Goal: Task Accomplishment & Management: Manage account settings

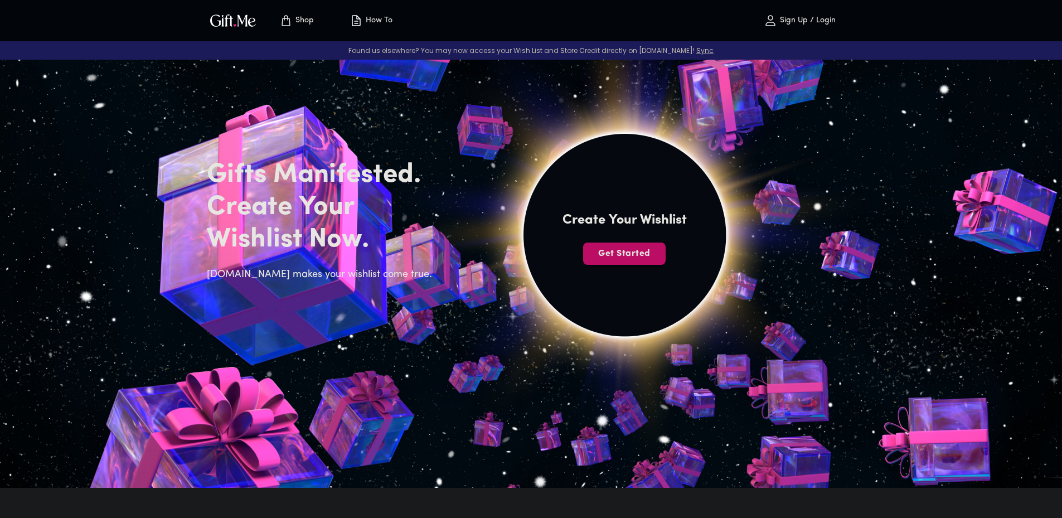
click at [805, 21] on p "Sign Up / Login" at bounding box center [806, 20] width 59 height 9
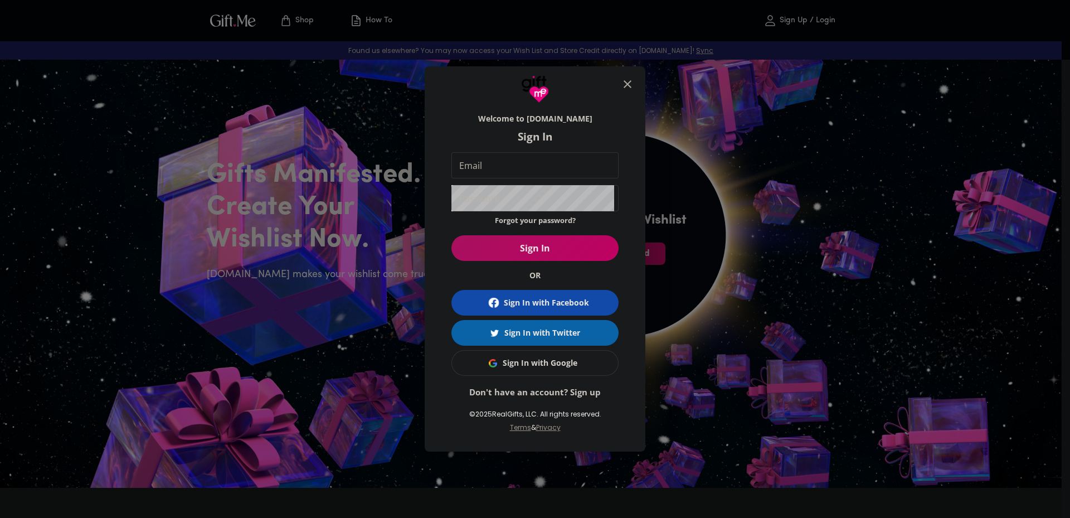
click at [553, 253] on span "Sign In" at bounding box center [535, 248] width 167 height 12
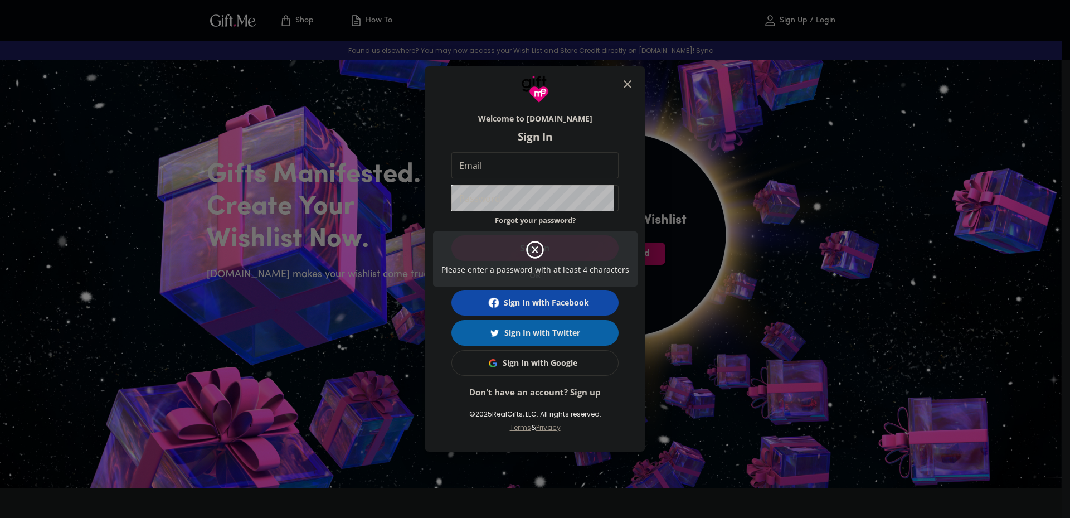
click at [569, 157] on div "Please enter a password with at least 4 characters" at bounding box center [535, 259] width 1070 height 518
click at [557, 164] on div "Please enter a password with at least 4 characters" at bounding box center [535, 259] width 1070 height 518
click at [547, 166] on div "Please enter a password with at least 4 characters" at bounding box center [535, 259] width 1070 height 518
click at [530, 158] on div "Please enter a password with at least 4 characters" at bounding box center [535, 259] width 1070 height 518
click at [512, 164] on div "Please enter a password with at least 4 characters" at bounding box center [535, 259] width 1070 height 518
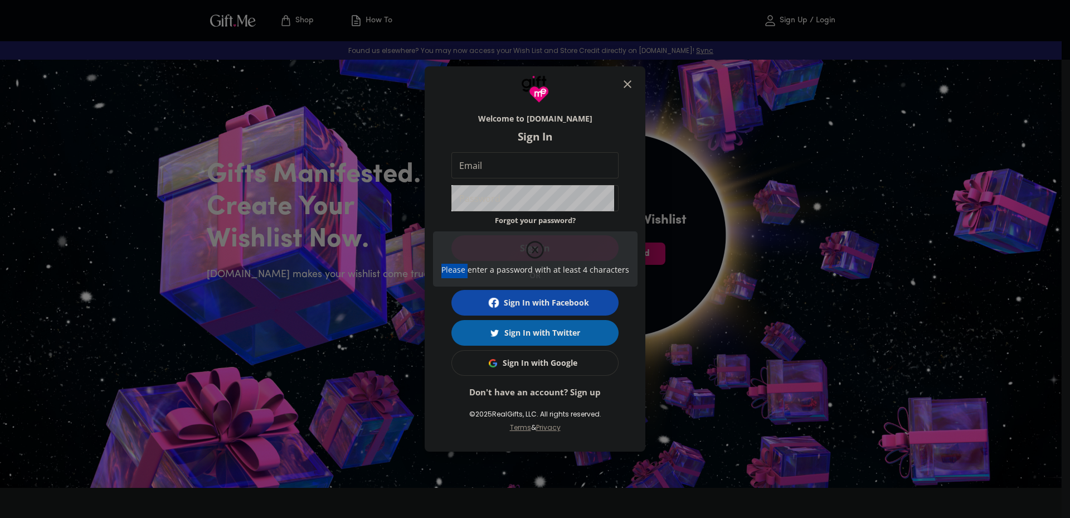
click at [512, 164] on div "Please enter a password with at least 4 characters" at bounding box center [535, 259] width 1070 height 518
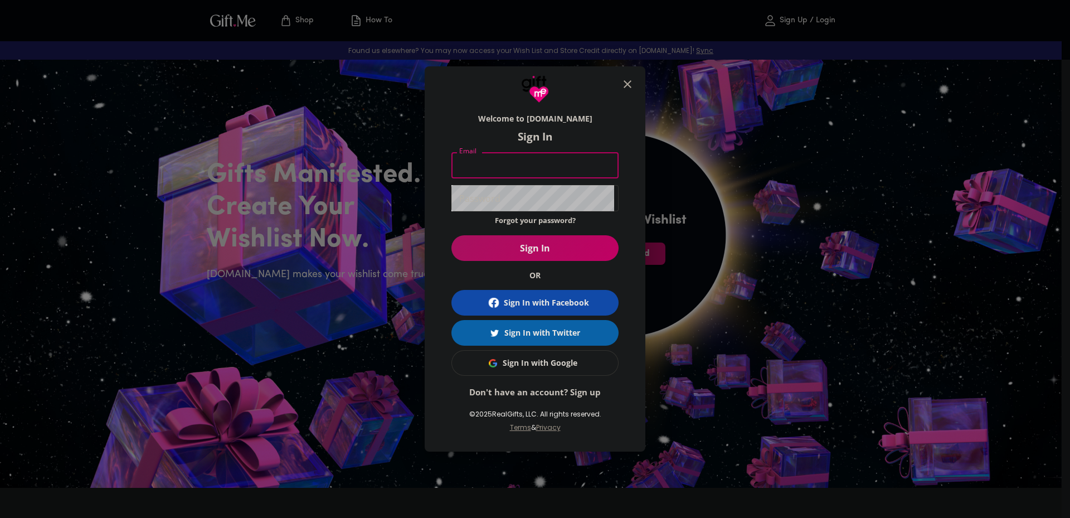
click at [517, 155] on input "Email" at bounding box center [533, 165] width 163 height 26
click at [561, 365] on div "Sign In with Google" at bounding box center [540, 363] width 75 height 12
click at [560, 365] on div "Sign In with Google" at bounding box center [540, 363] width 75 height 12
